Goal: Find specific page/section: Find specific page/section

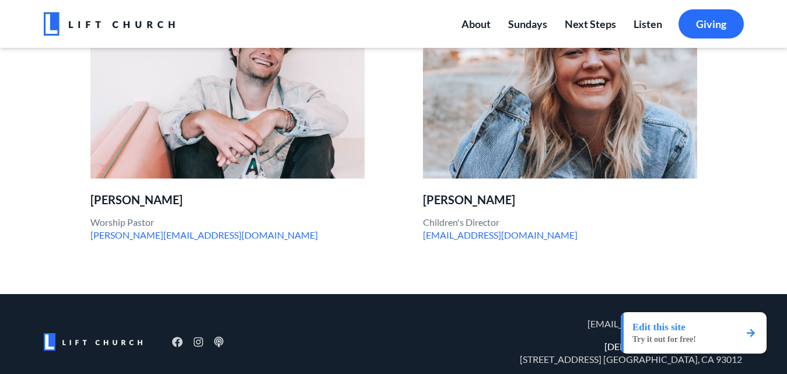
scroll to position [552, 0]
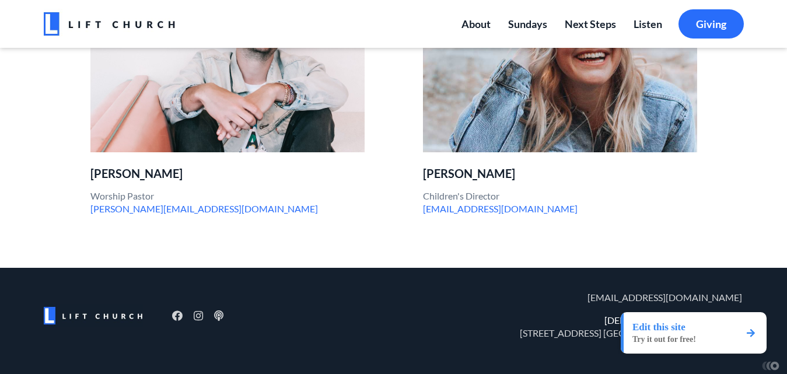
click at [765, 328] on link "Edit this site Try it out for free!" at bounding box center [693, 332] width 146 height 41
click at [753, 334] on icon at bounding box center [750, 332] width 8 height 9
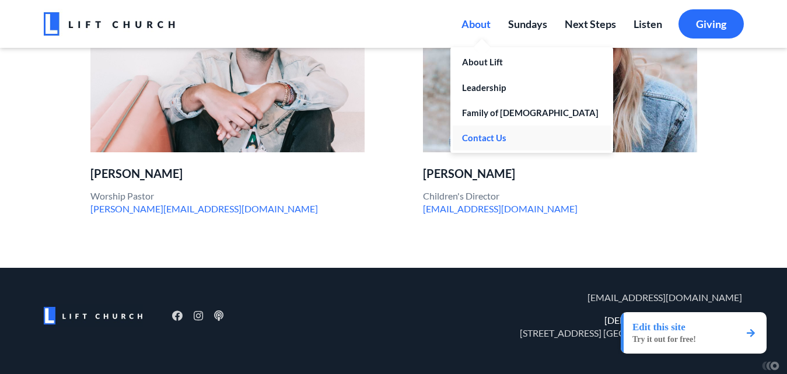
click at [465, 134] on span "Contact Us" at bounding box center [484, 137] width 44 height 10
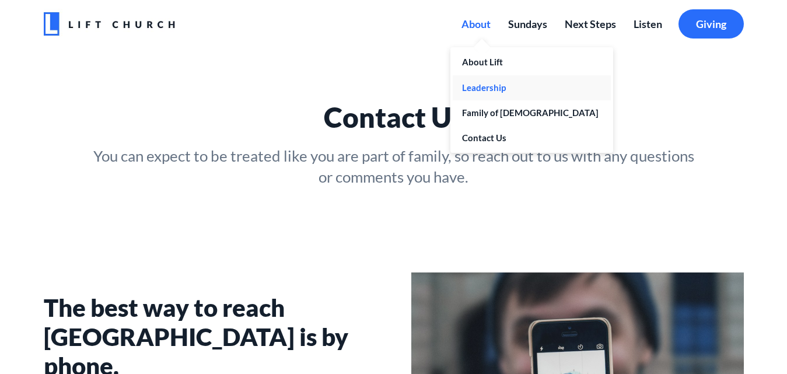
click at [473, 82] on span "Leadership" at bounding box center [484, 87] width 44 height 10
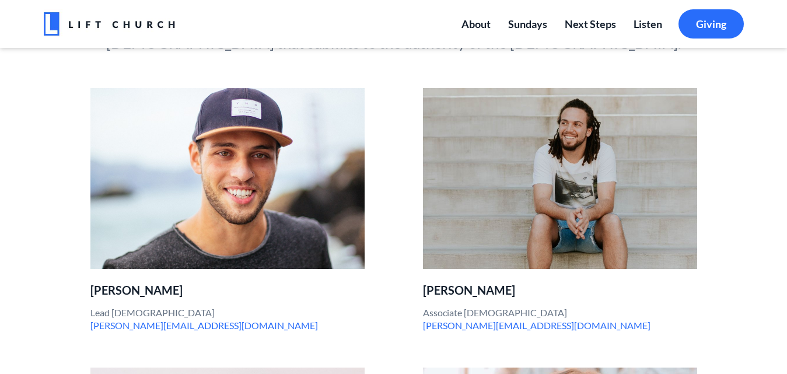
scroll to position [233, 0]
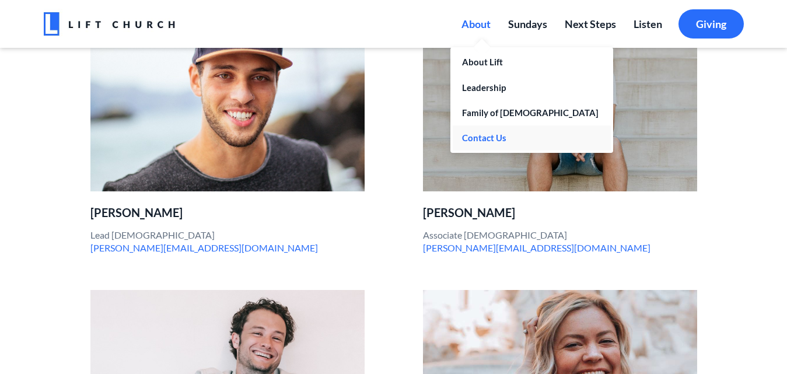
click at [472, 142] on span "Contact Us" at bounding box center [484, 137] width 44 height 10
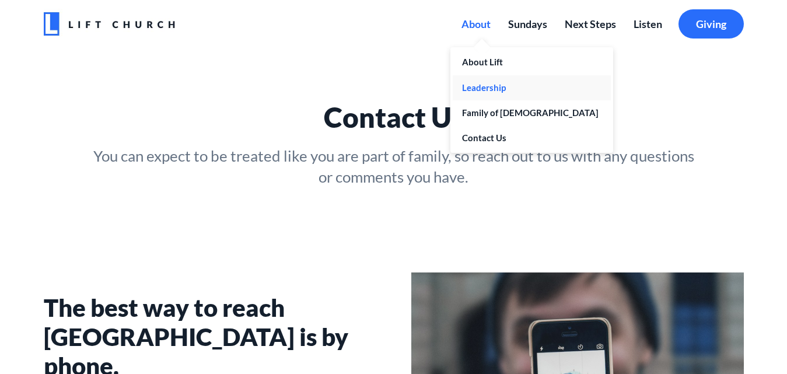
click at [466, 83] on span "Leadership" at bounding box center [484, 87] width 44 height 10
